Goal: Communication & Community: Answer question/provide support

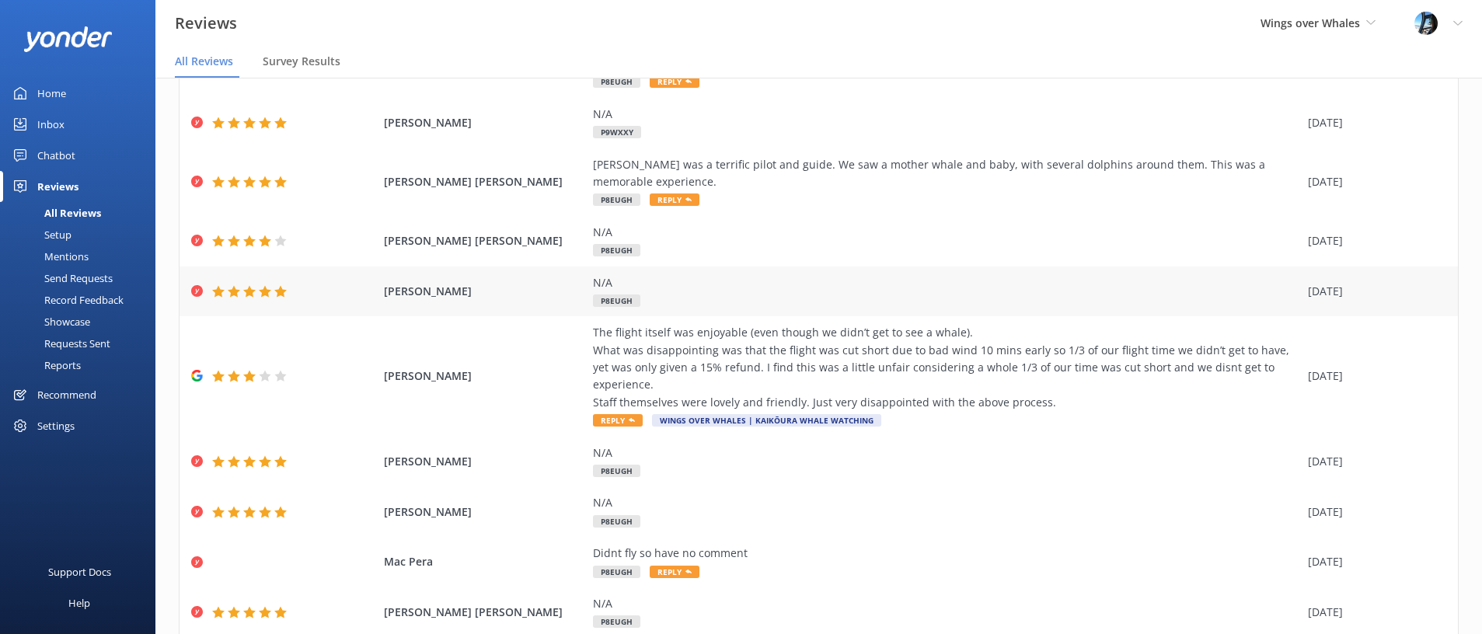
scroll to position [162, 0]
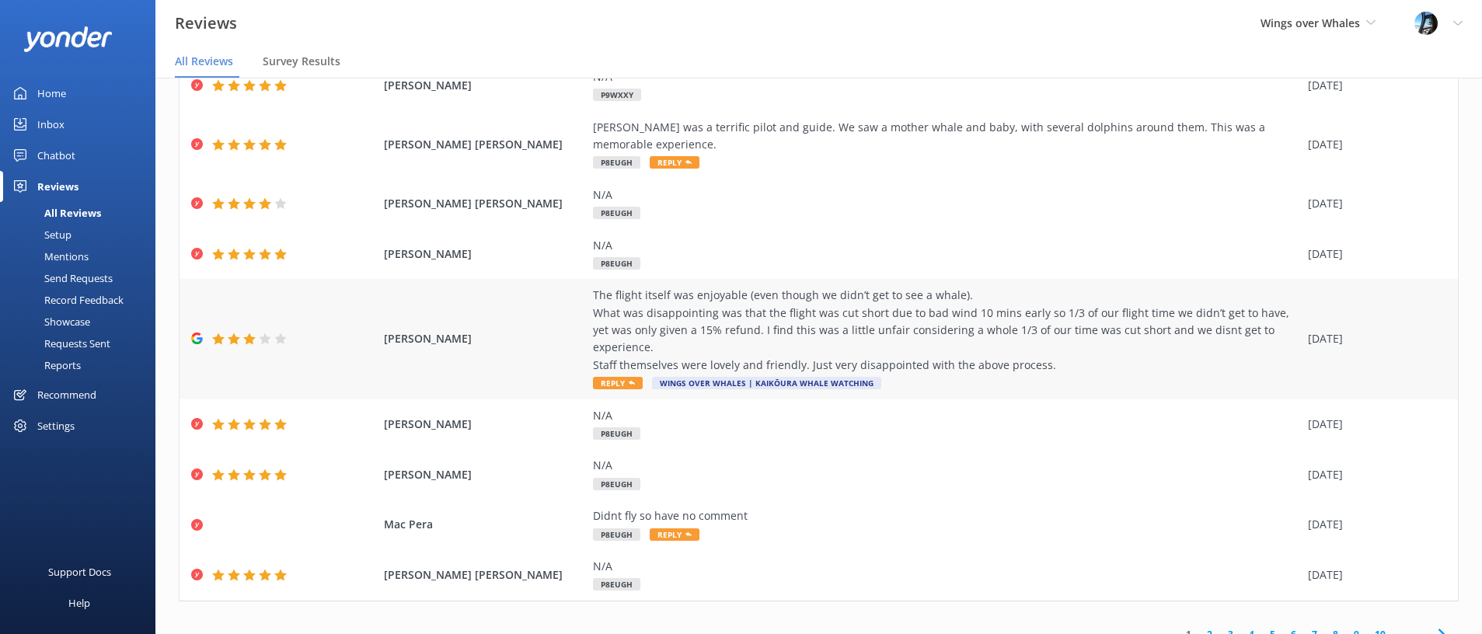
click at [880, 318] on div "The flight itself was enjoyable (even though we didn’t get to see a whale). Wha…" at bounding box center [946, 330] width 707 height 87
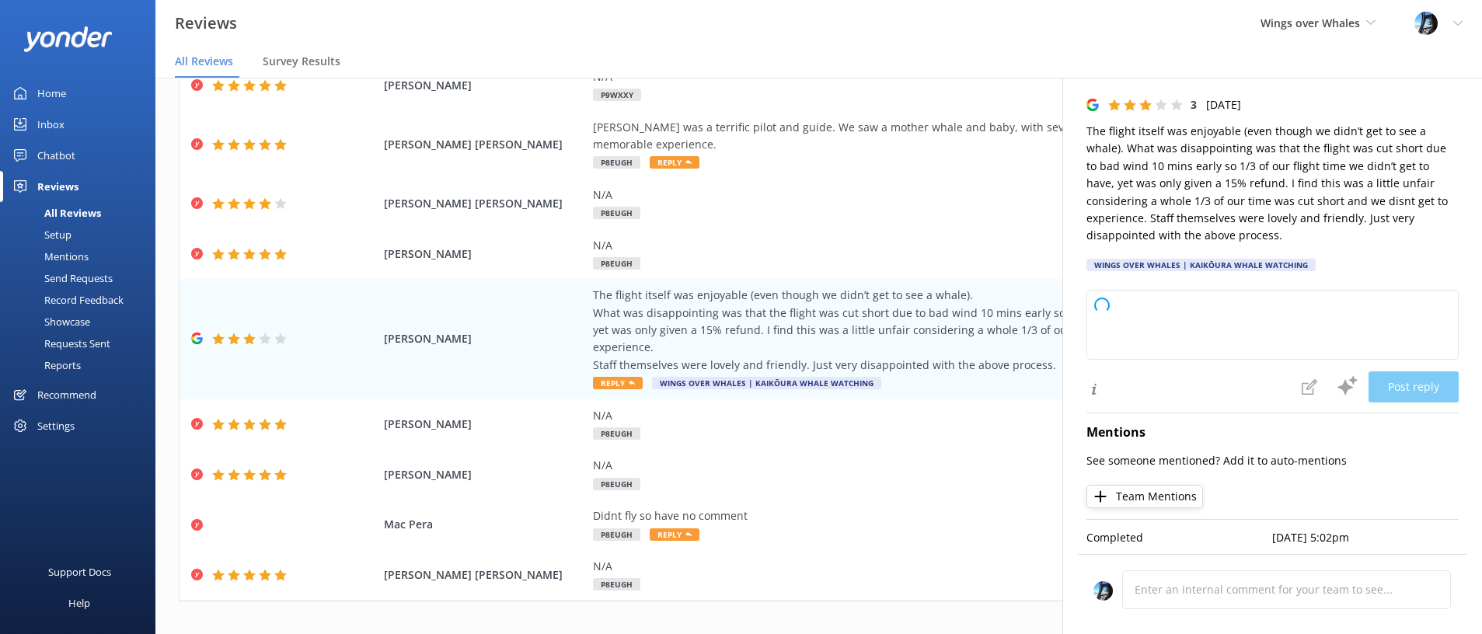
scroll to position [31, 0]
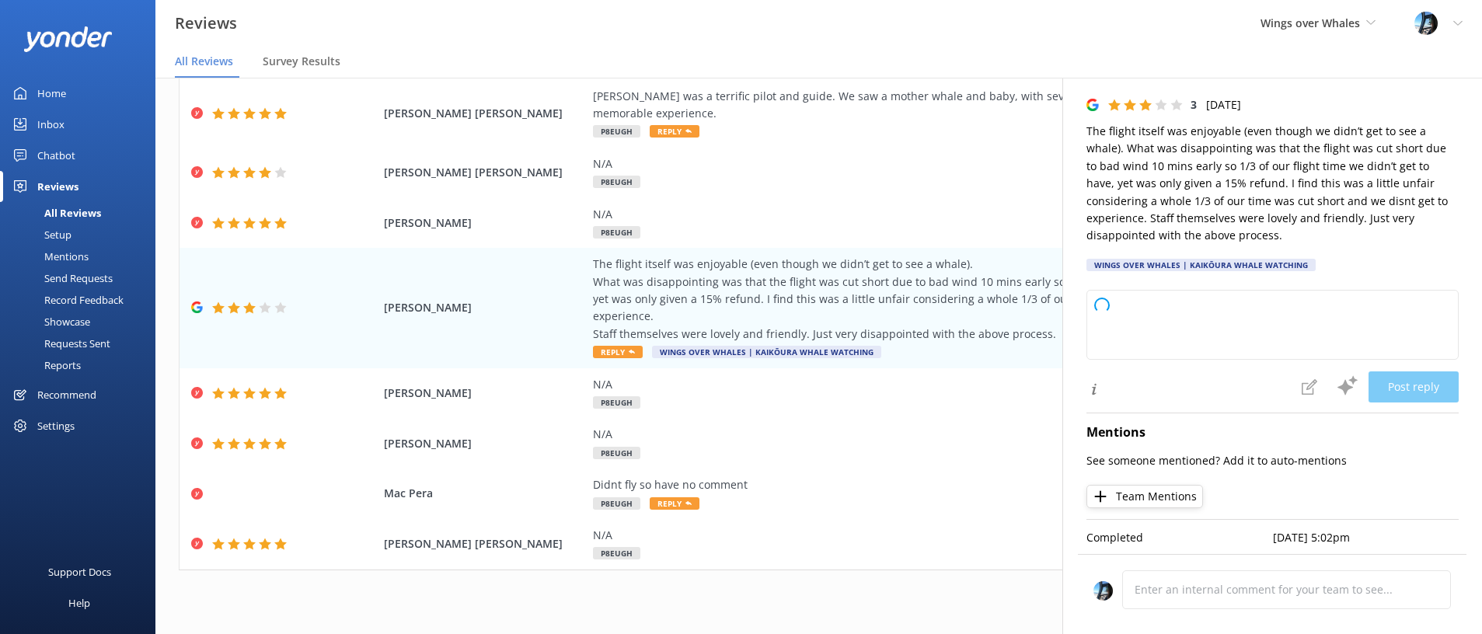
type textarea "Thank you for your feedback and for highlighting both the positives and your co…"
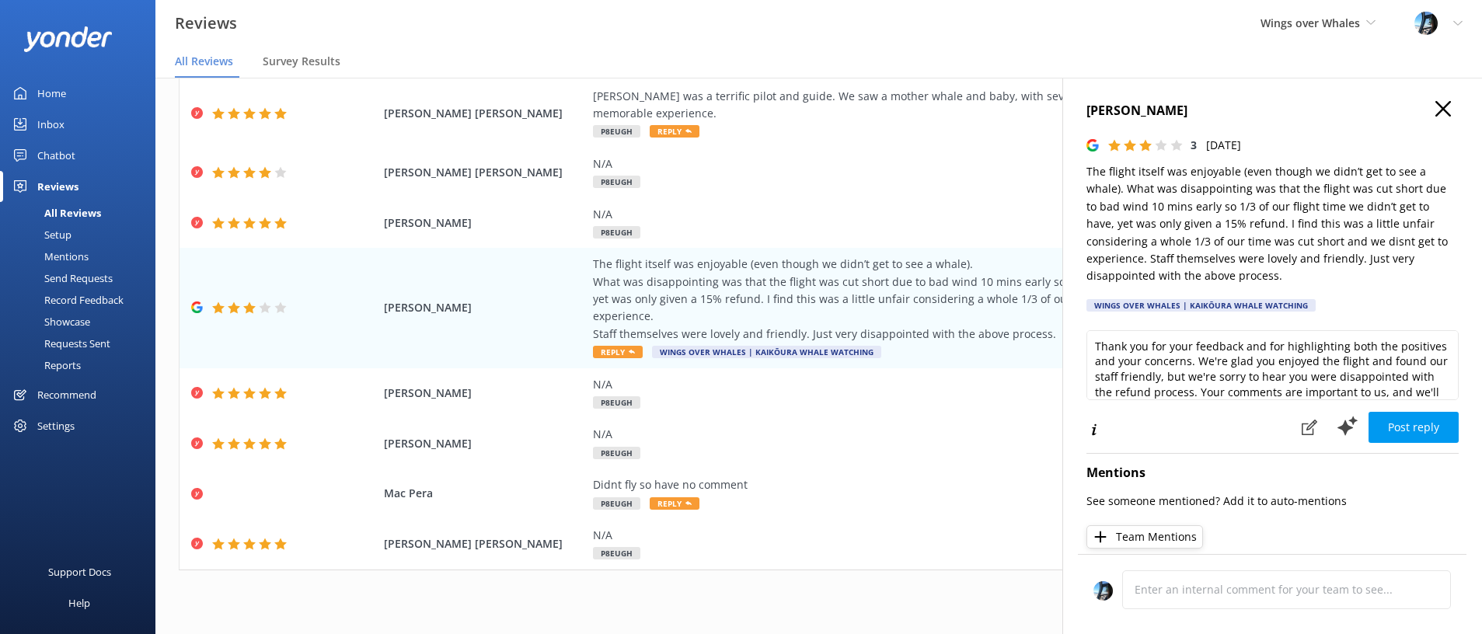
scroll to position [2, 0]
click at [1434, 98] on div "[PERSON_NAME] 3 [DATE] The flight itself was enjoyable (even though we didn’t g…" at bounding box center [1272, 395] width 420 height 634
click at [1446, 100] on icon "button" at bounding box center [1444, 107] width 16 height 16
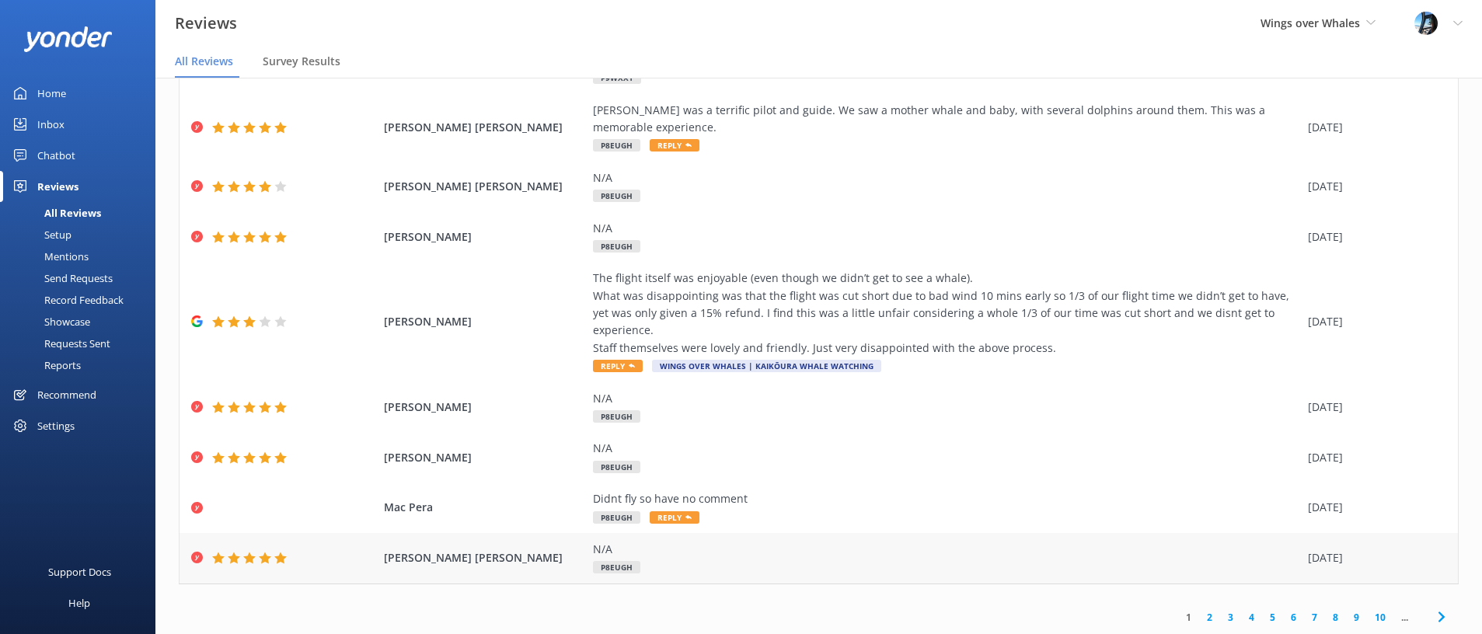
scroll to position [147, 0]
click at [1206, 612] on link "2" at bounding box center [1209, 619] width 21 height 15
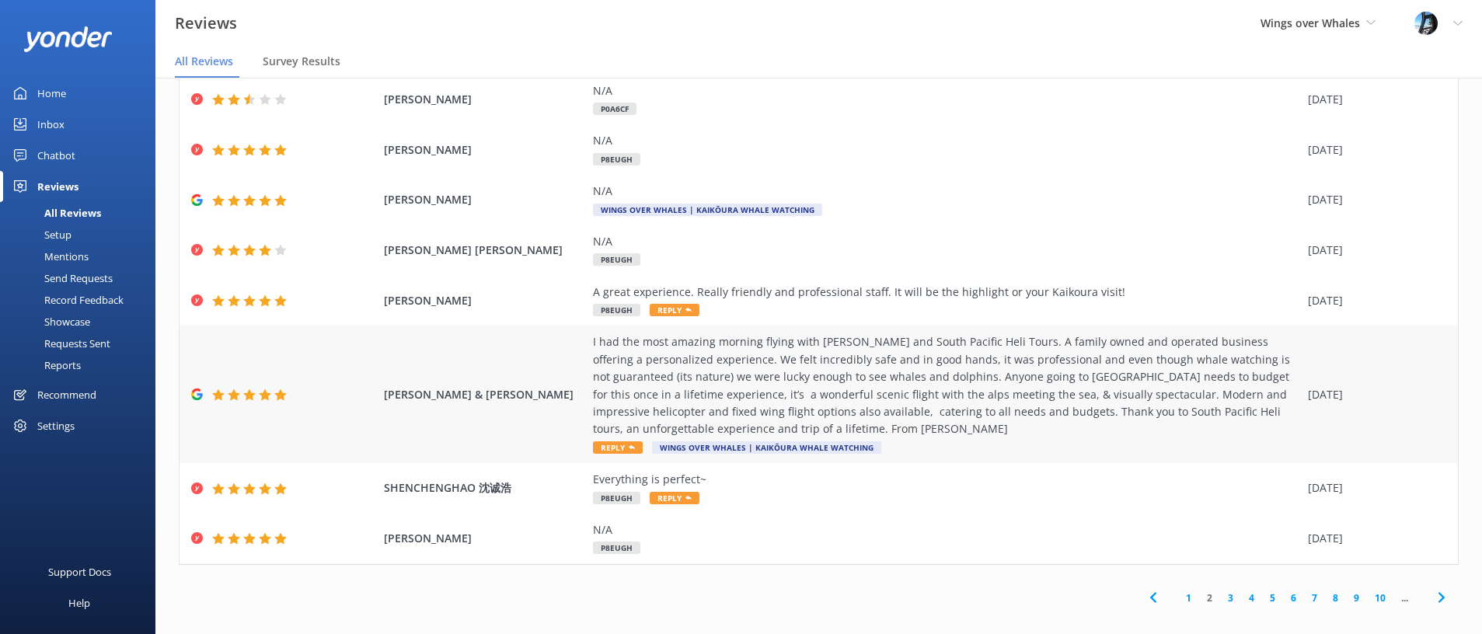
scroll to position [180, 0]
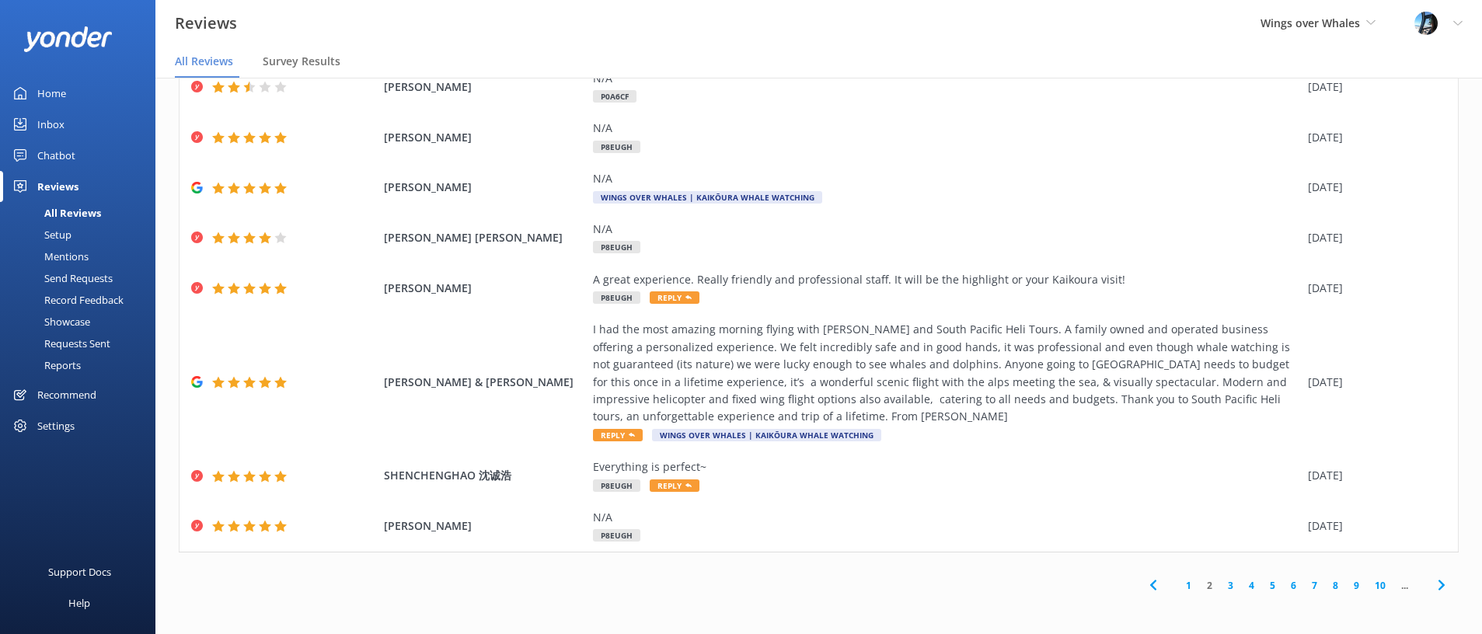
click at [1225, 582] on link "3" at bounding box center [1230, 585] width 21 height 15
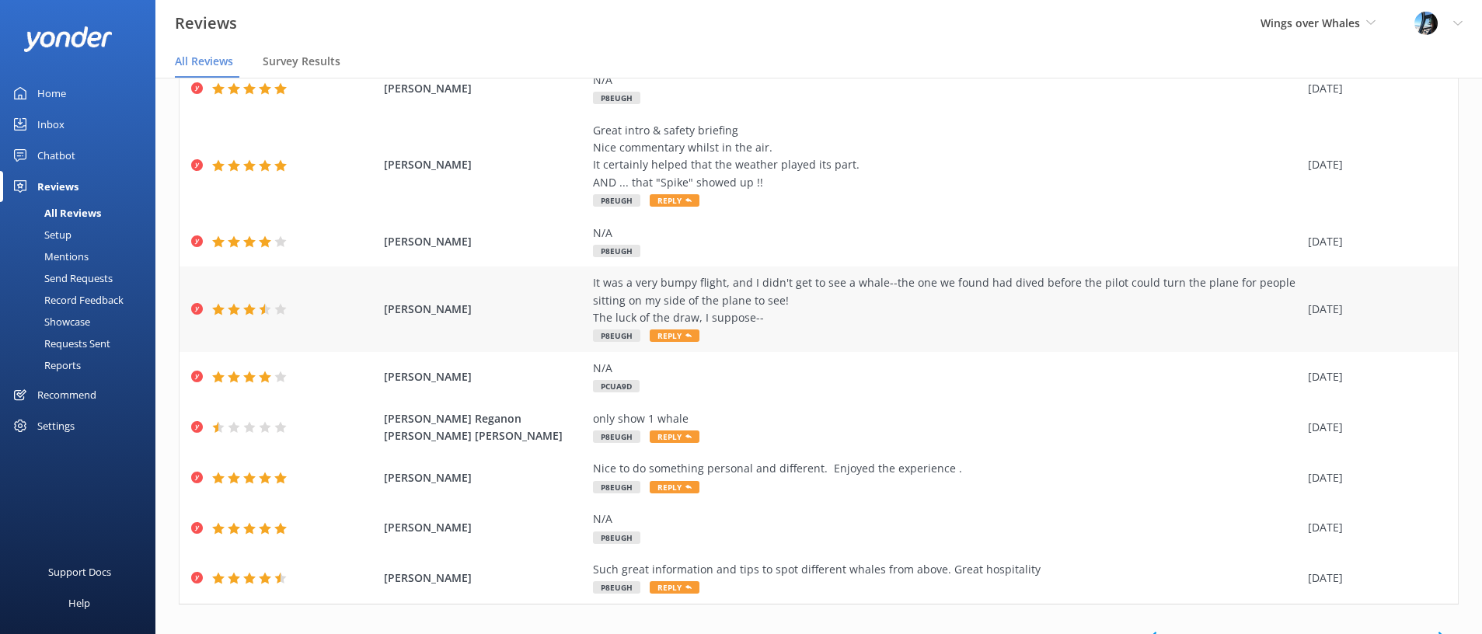
scroll to position [180, 0]
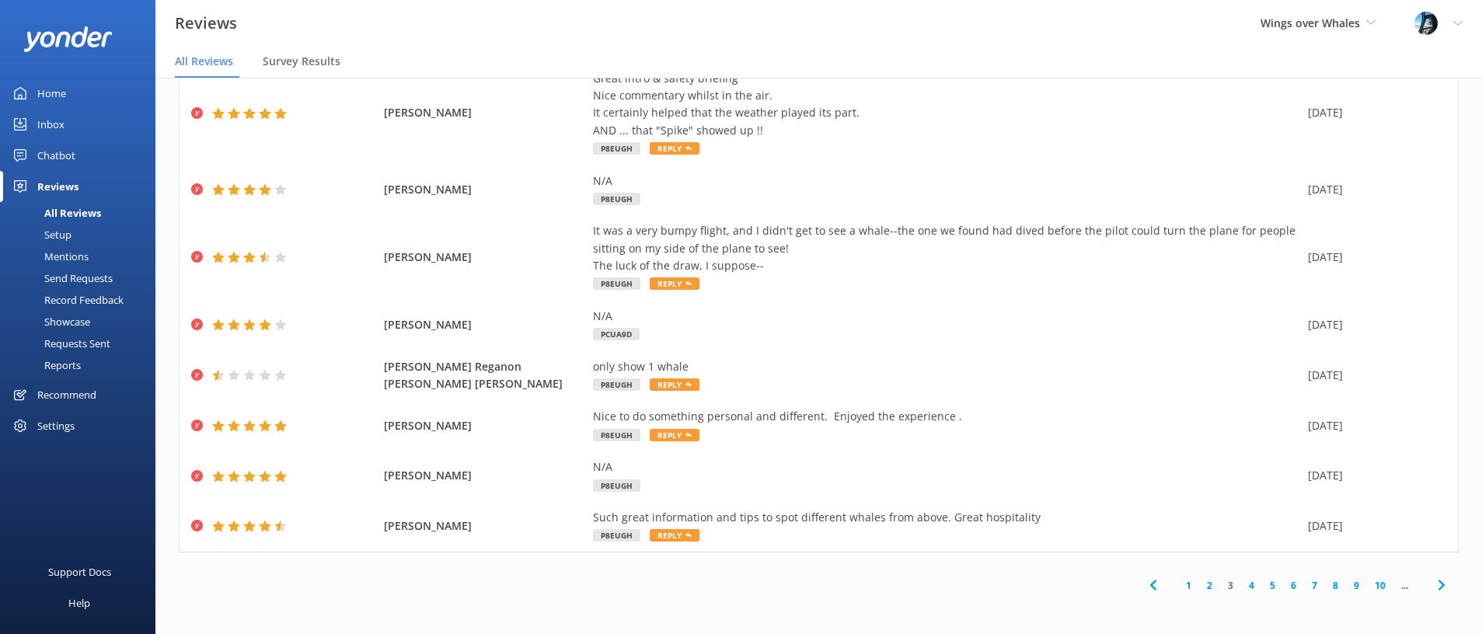
click at [1184, 582] on link "1" at bounding box center [1188, 585] width 21 height 15
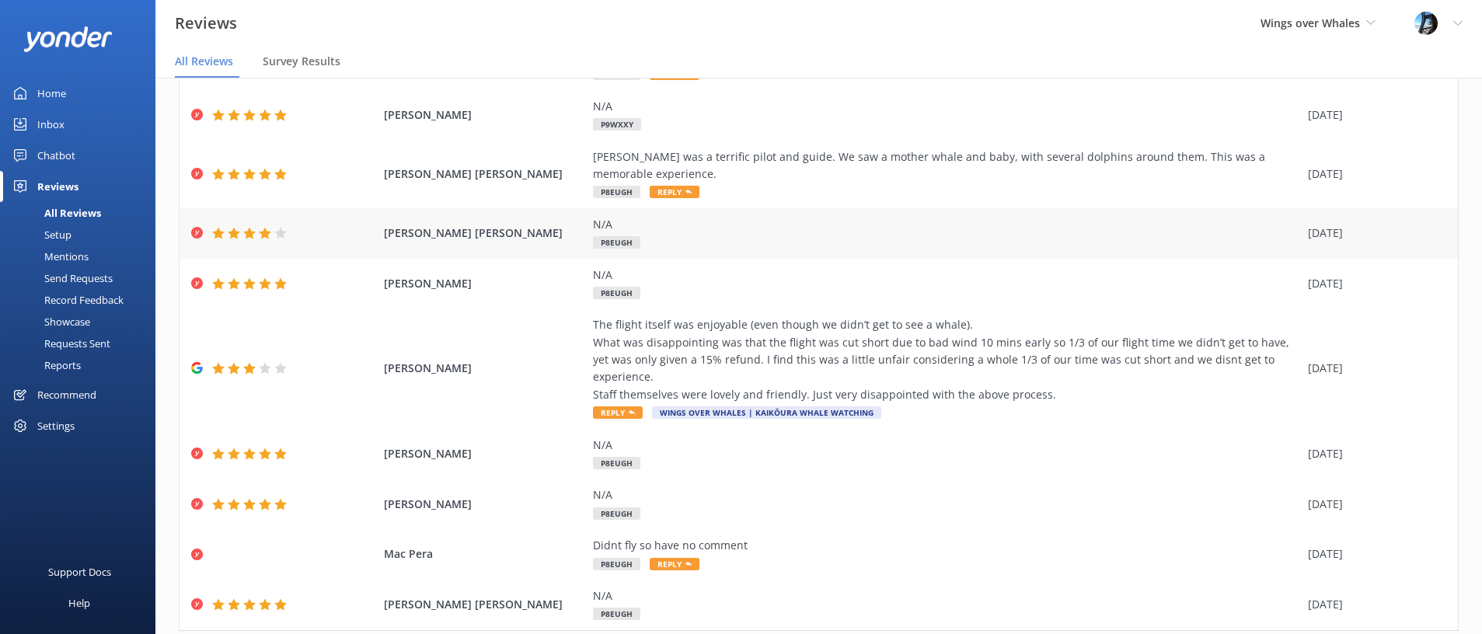
scroll to position [162, 0]
